Goal: Task Accomplishment & Management: Use online tool/utility

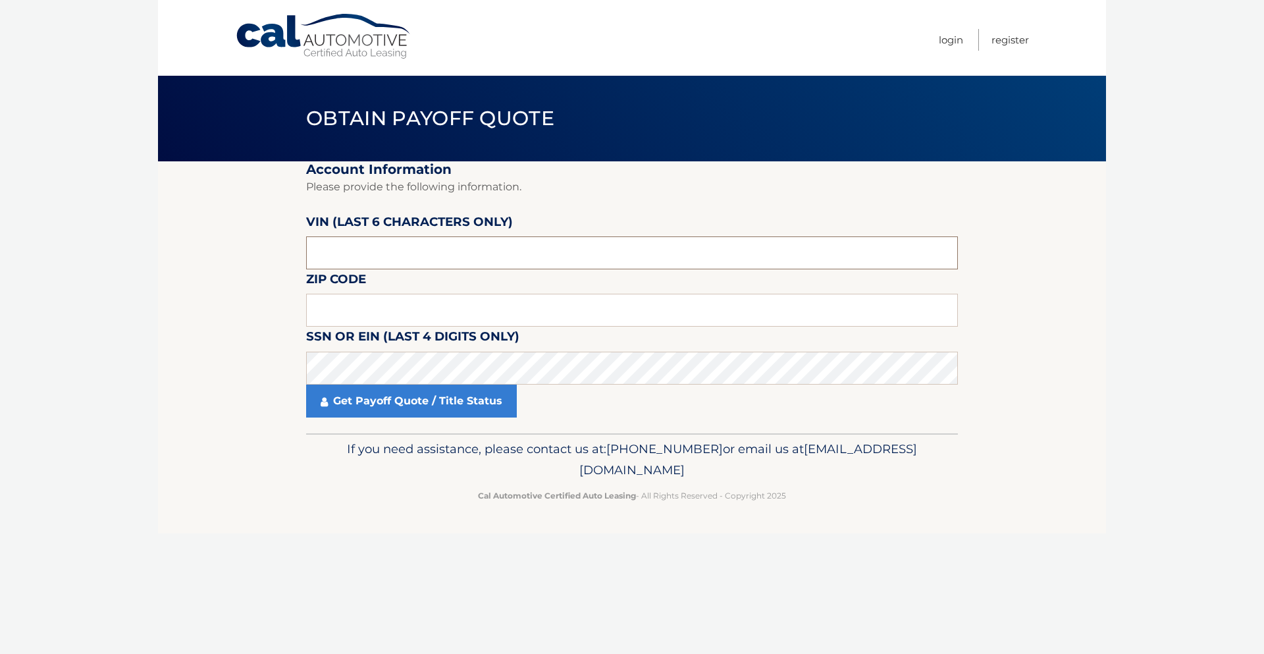
click at [387, 245] on input "text" at bounding box center [632, 252] width 652 height 33
type input "559984"
click at [435, 318] on input "text" at bounding box center [632, 310] width 652 height 33
type input "01835"
click button "For Originating Dealer" at bounding box center [0, 0] width 0 height 0
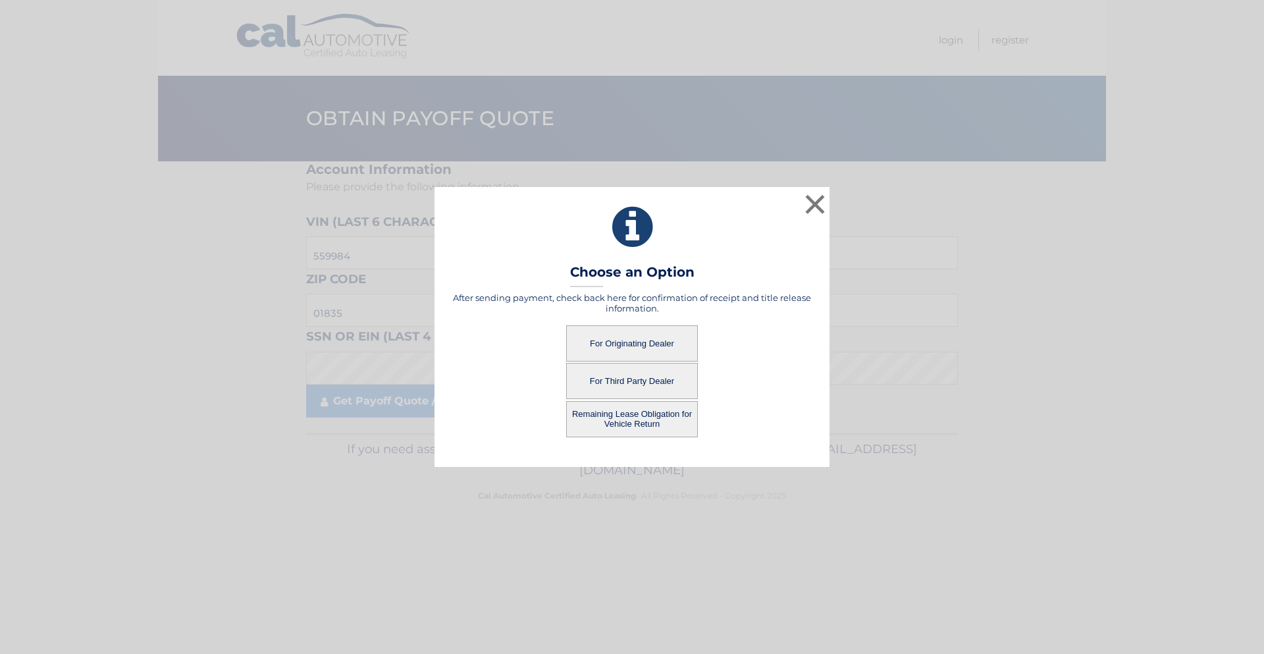
click at [639, 339] on button "For Originating Dealer" at bounding box center [632, 343] width 132 height 36
